Goal: Check status: Check status

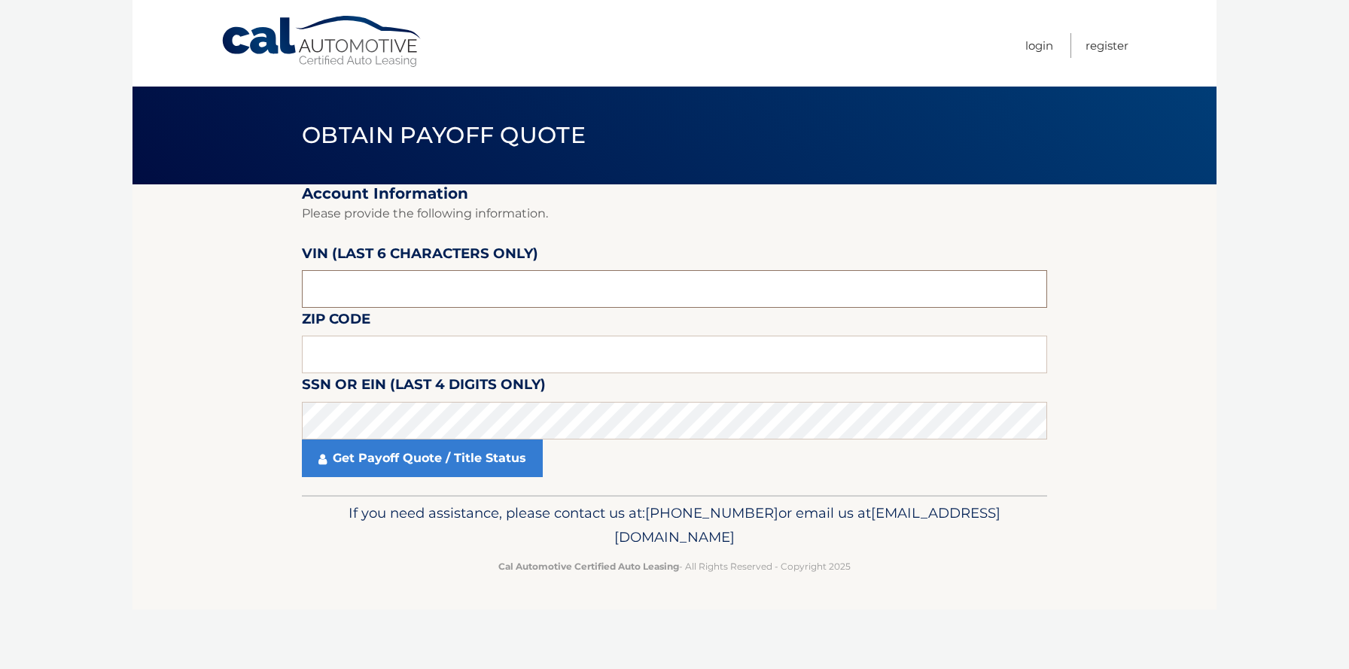
click at [398, 286] on input "text" at bounding box center [674, 289] width 745 height 38
type input "191757"
type input "19014"
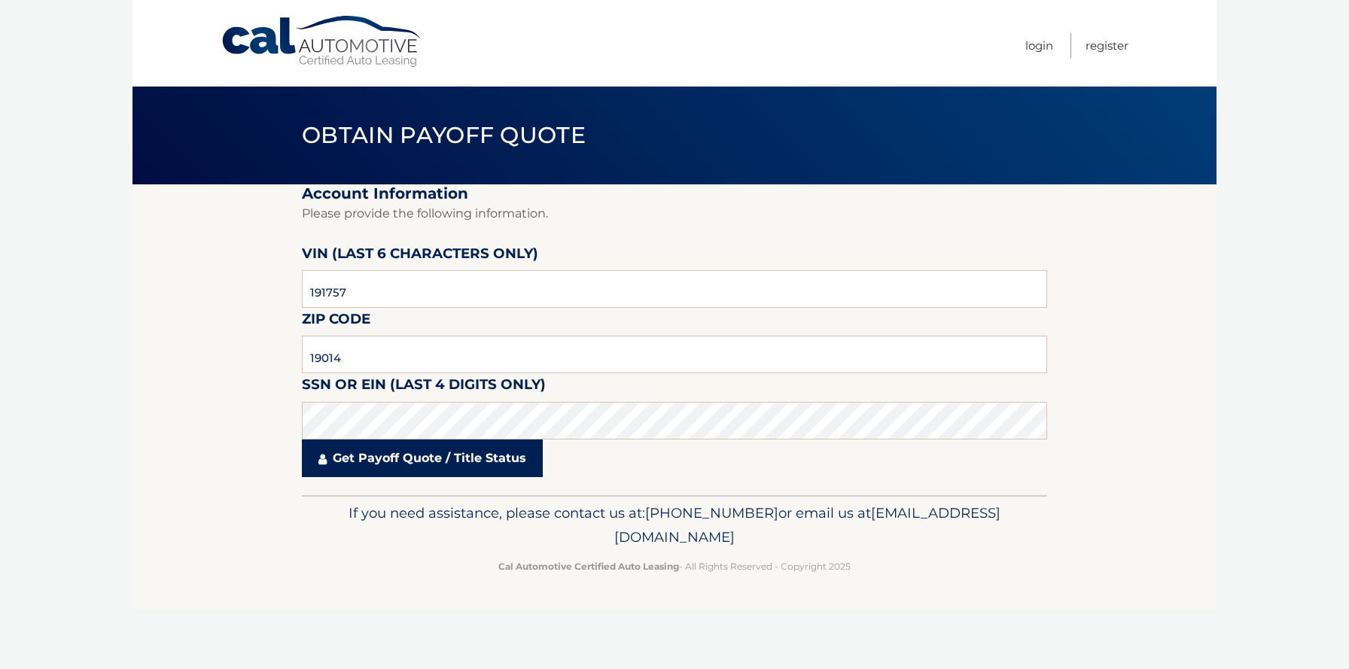
click at [393, 455] on link "Get Payoff Quote / Title Status" at bounding box center [422, 459] width 241 height 38
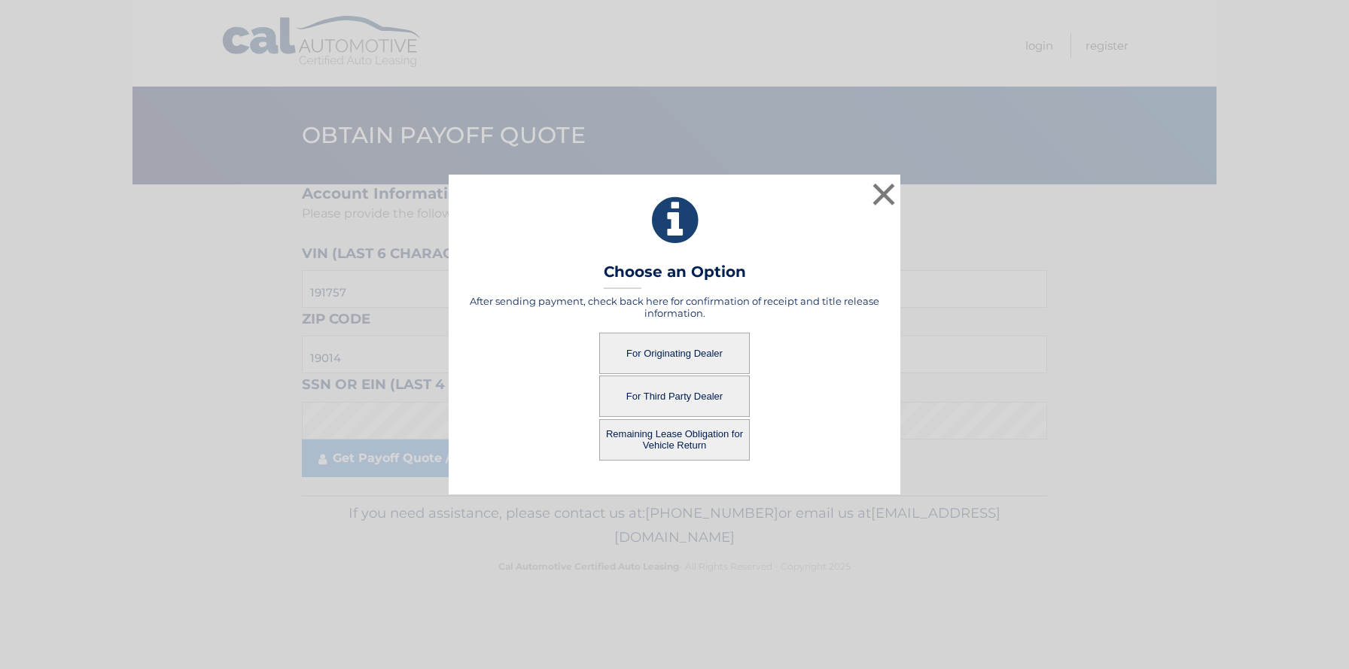
click at [656, 352] on button "For Originating Dealer" at bounding box center [674, 353] width 151 height 41
click at [655, 352] on button "For Originating Dealer" at bounding box center [674, 353] width 151 height 41
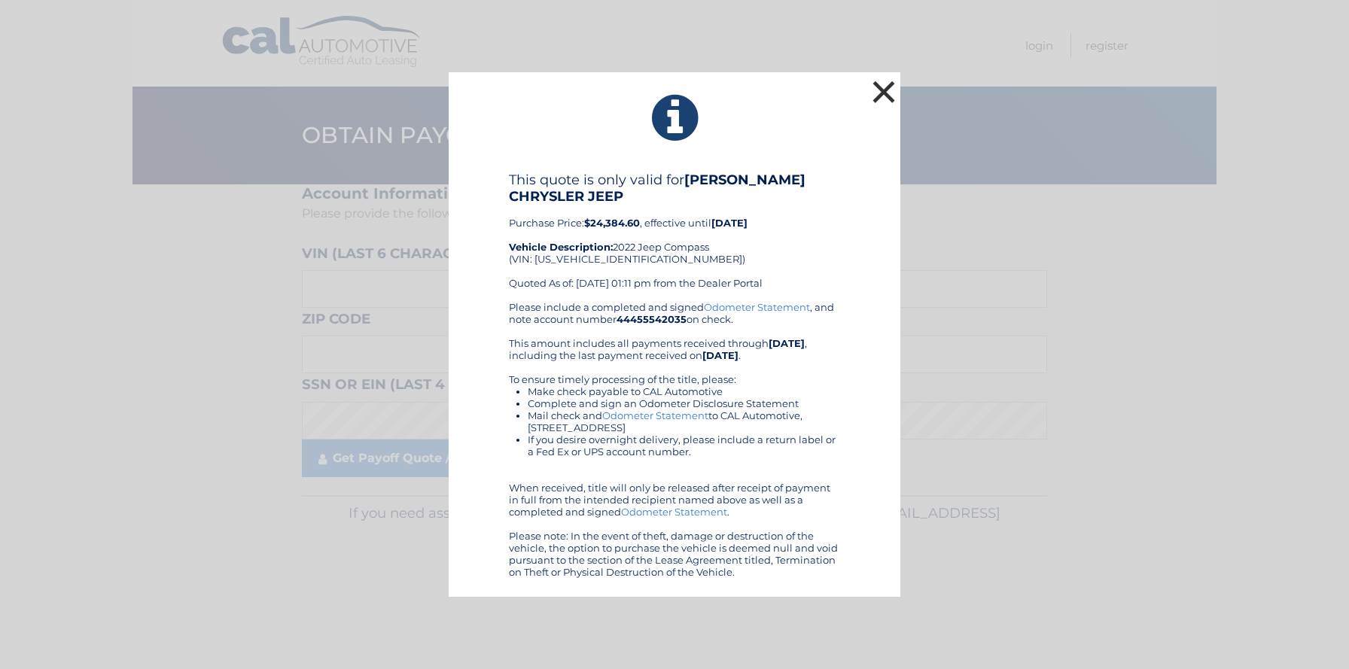
click at [879, 96] on button "×" at bounding box center [884, 92] width 30 height 30
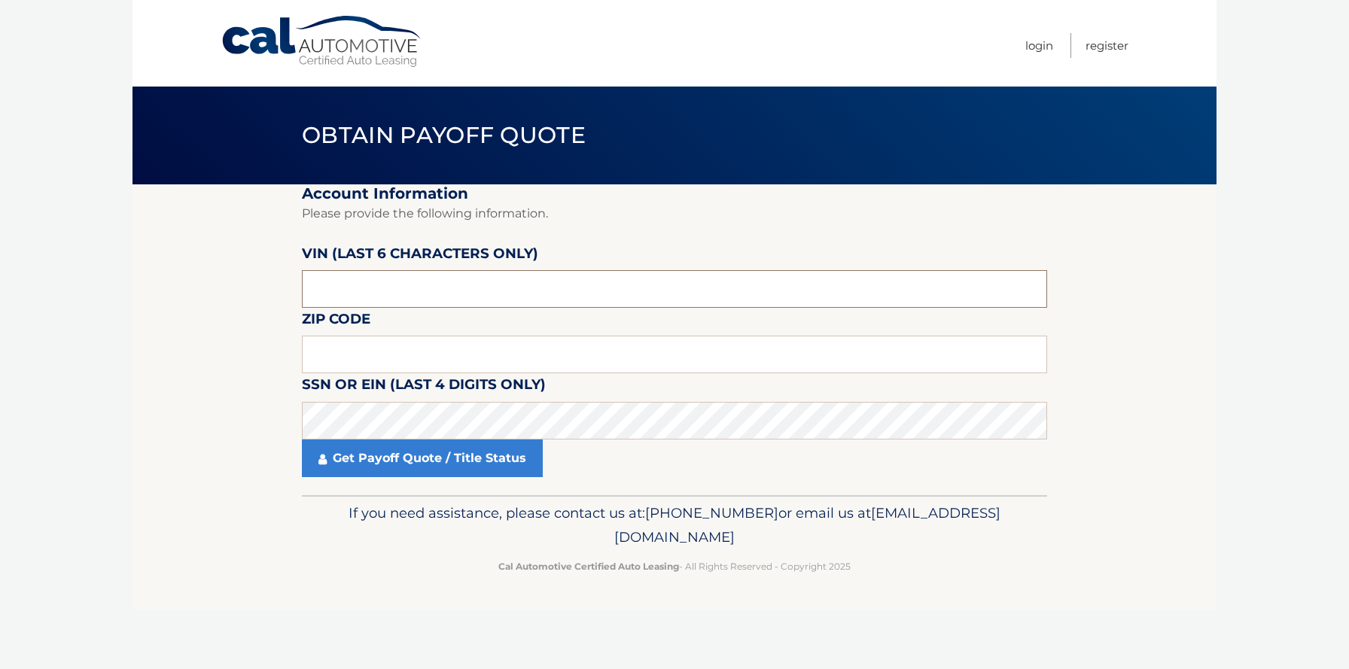
click at [452, 276] on input "text" at bounding box center [674, 289] width 745 height 38
type input "191757"
type input "19014"
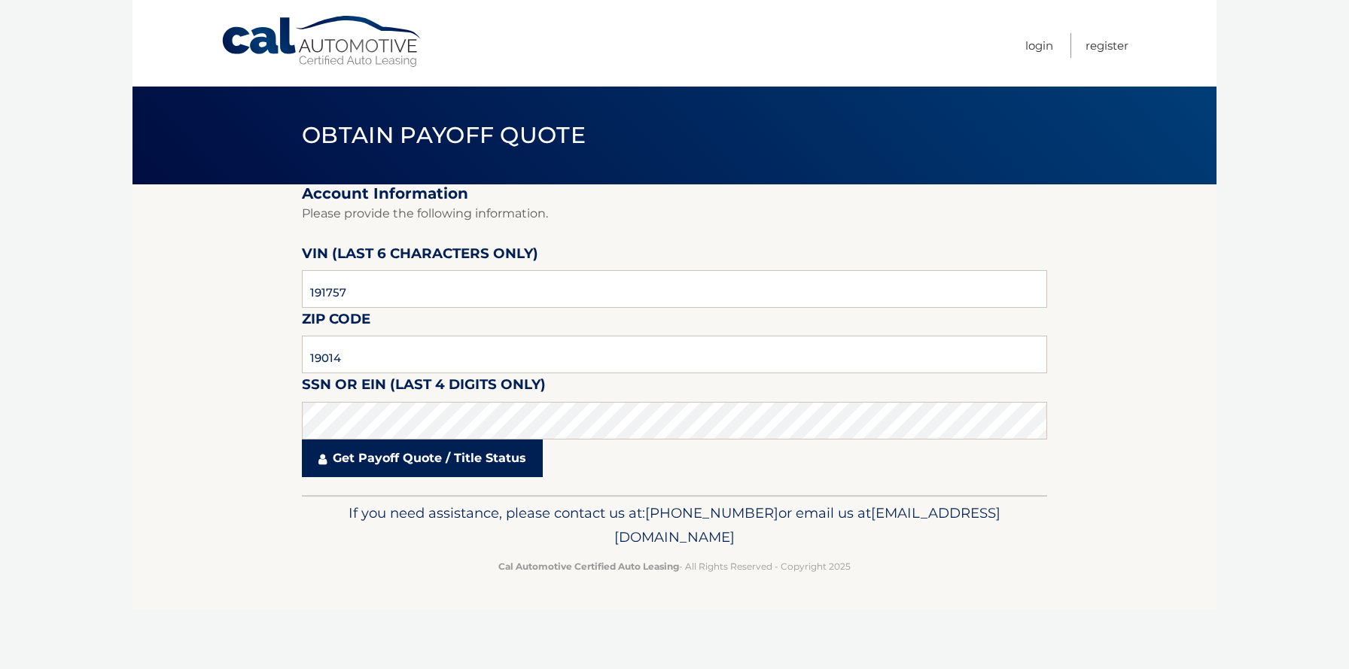
click at [435, 449] on link "Get Payoff Quote / Title Status" at bounding box center [422, 459] width 241 height 38
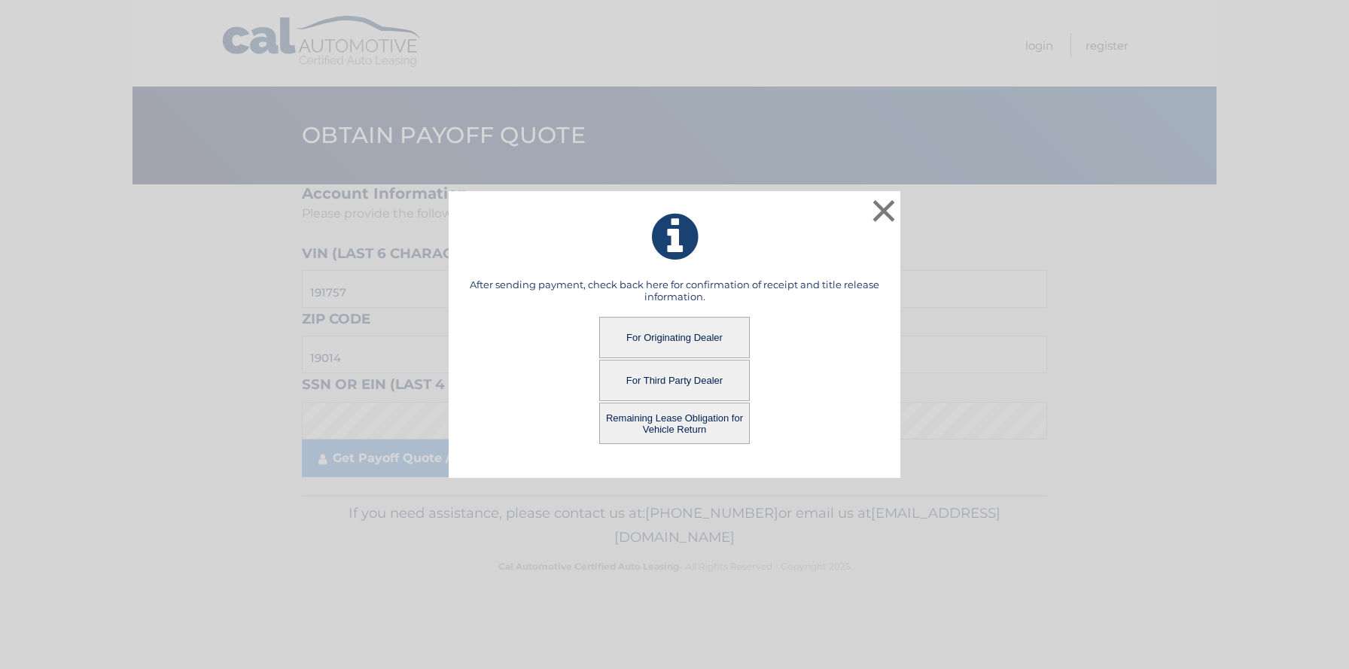
click at [678, 417] on button "Remaining Lease Obligation for Vehicle Return" at bounding box center [674, 423] width 151 height 41
click at [681, 419] on button "Remaining Lease Obligation for Vehicle Return" at bounding box center [674, 423] width 151 height 41
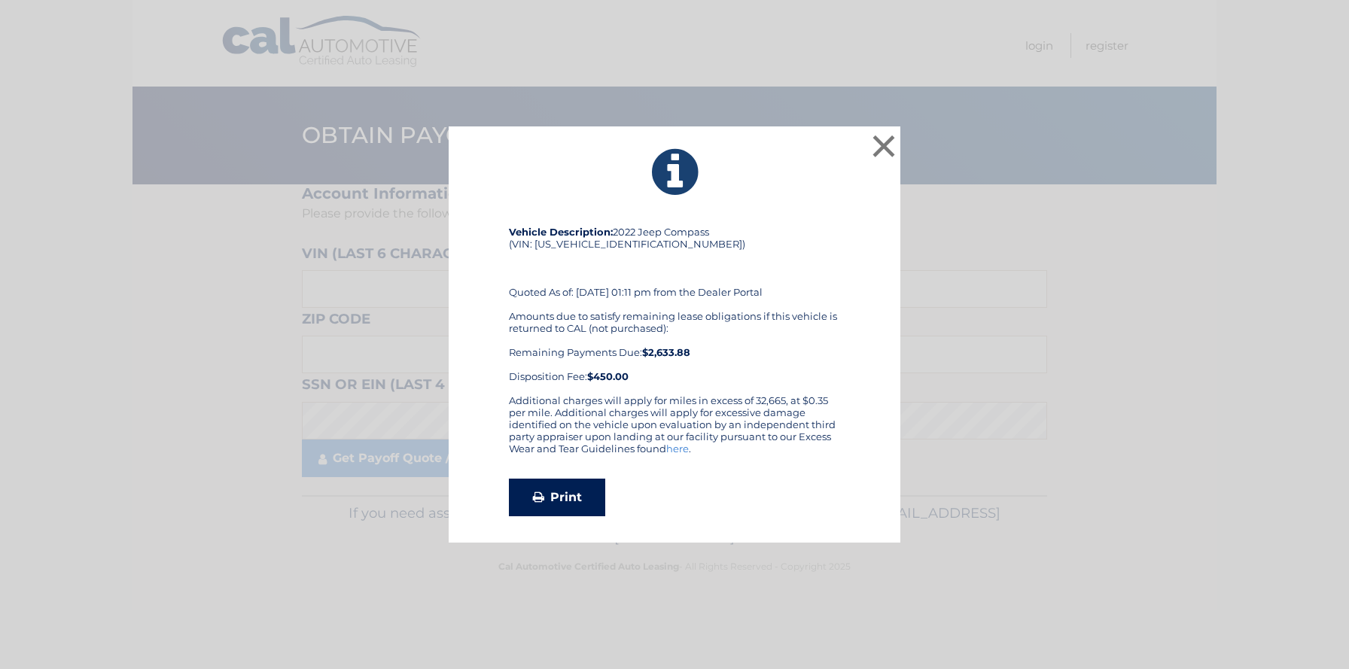
click at [574, 504] on link "Print" at bounding box center [557, 498] width 96 height 38
